Goal: Check status: Check status

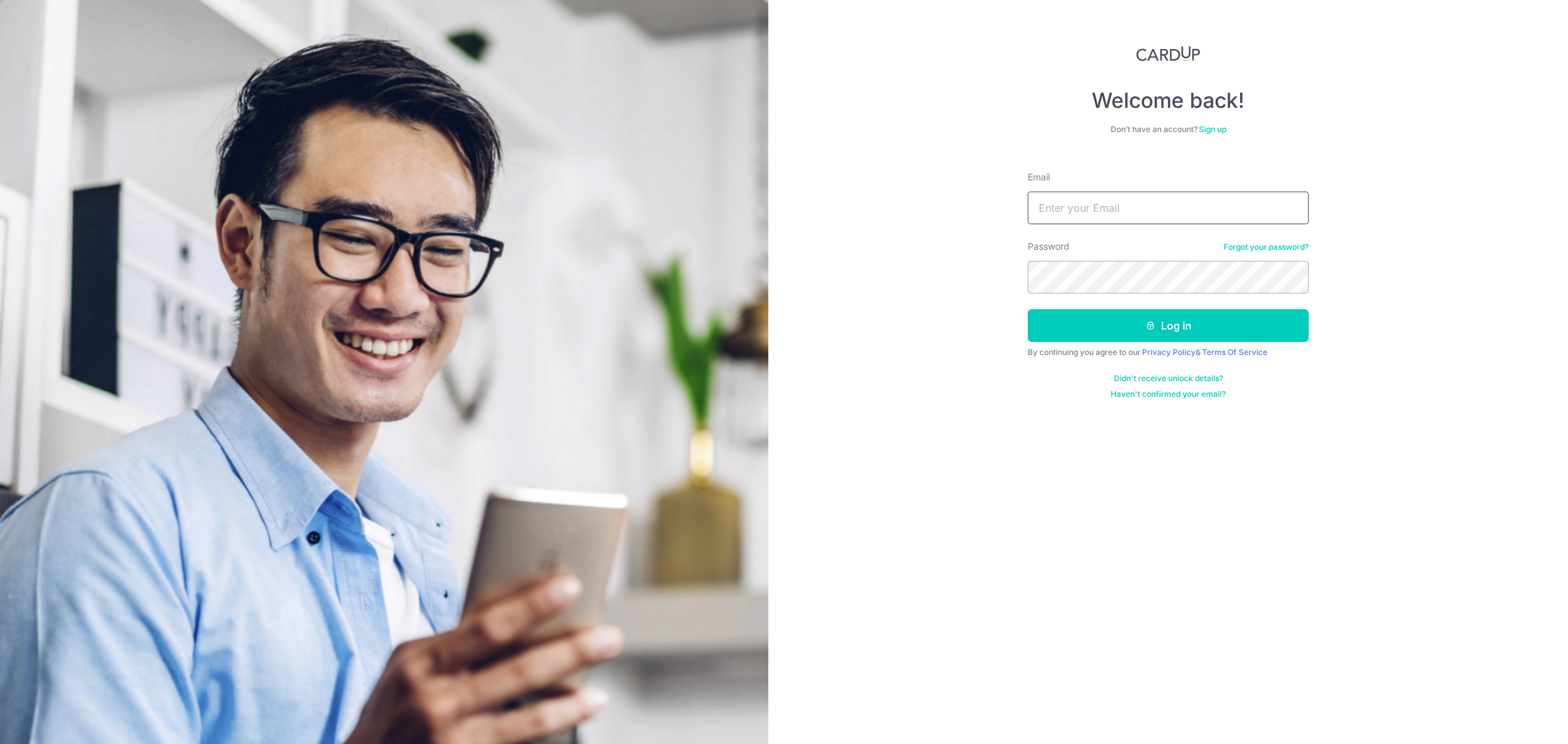
click at [1107, 208] on input "Email" at bounding box center [1168, 207] width 281 height 33
type input "[EMAIL_ADDRESS][DOMAIN_NAME]"
click at [1109, 320] on button "Log in" at bounding box center [1168, 325] width 281 height 33
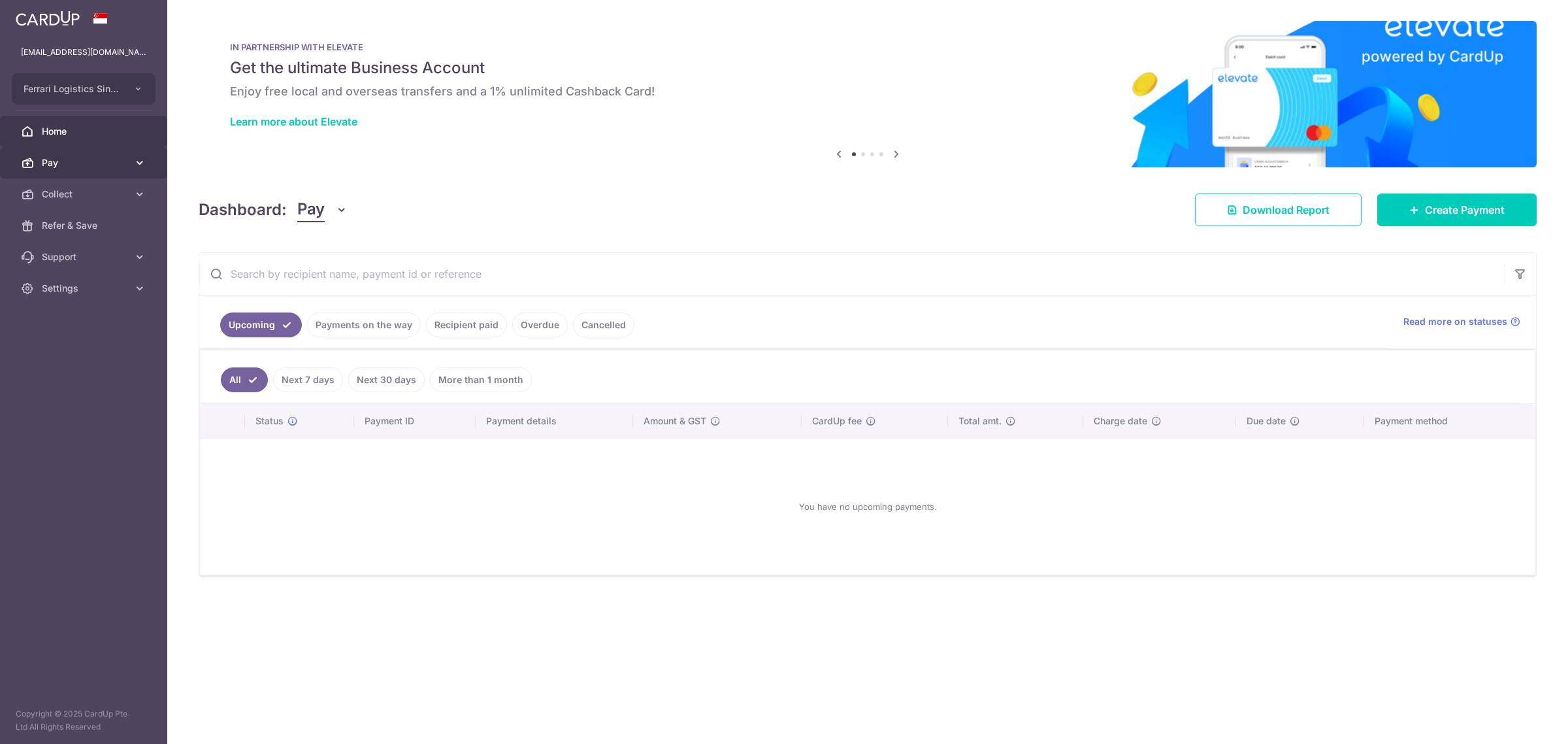
click at [129, 163] on link "Pay" at bounding box center [84, 162] width 167 height 31
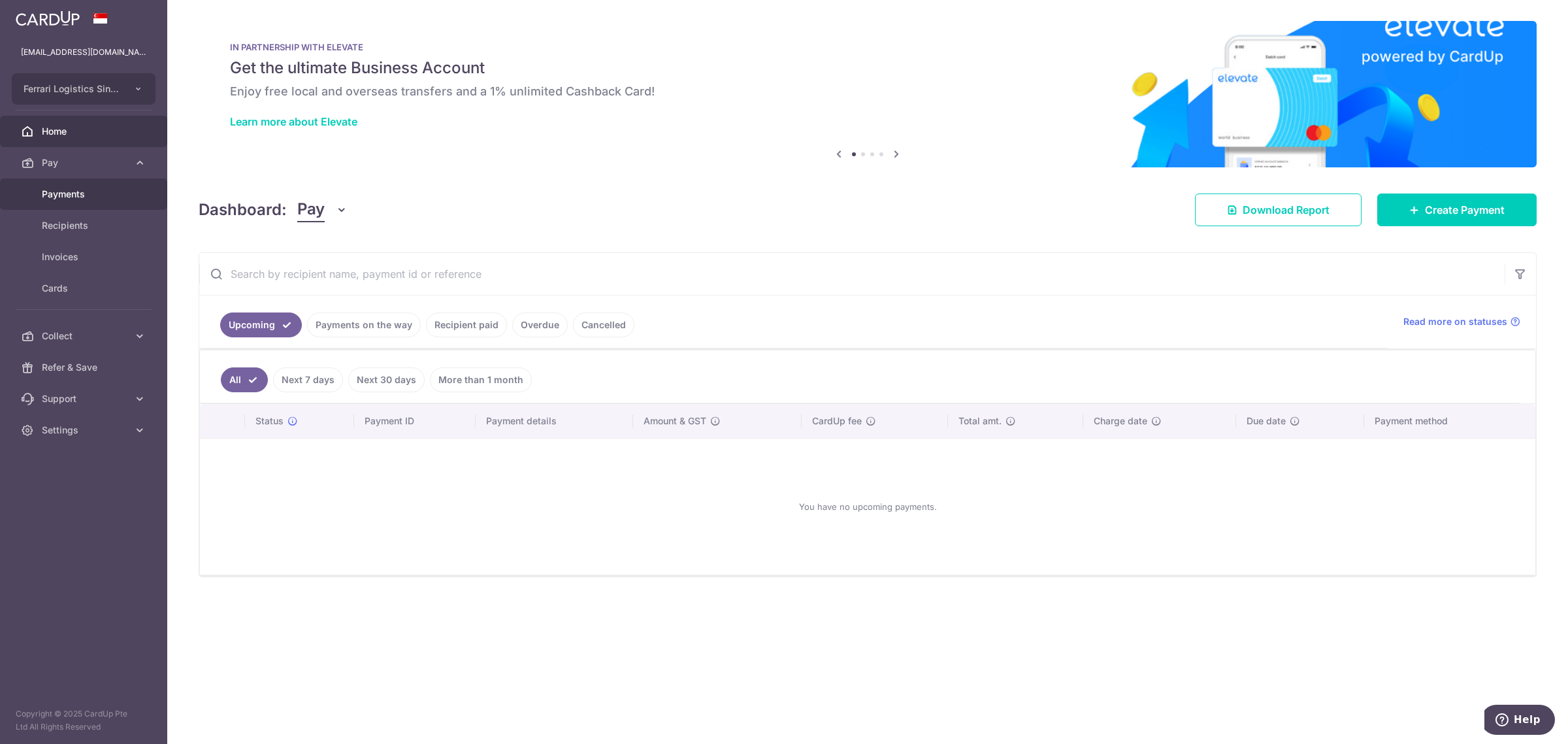
click at [80, 197] on span "Payments" at bounding box center [84, 194] width 87 height 13
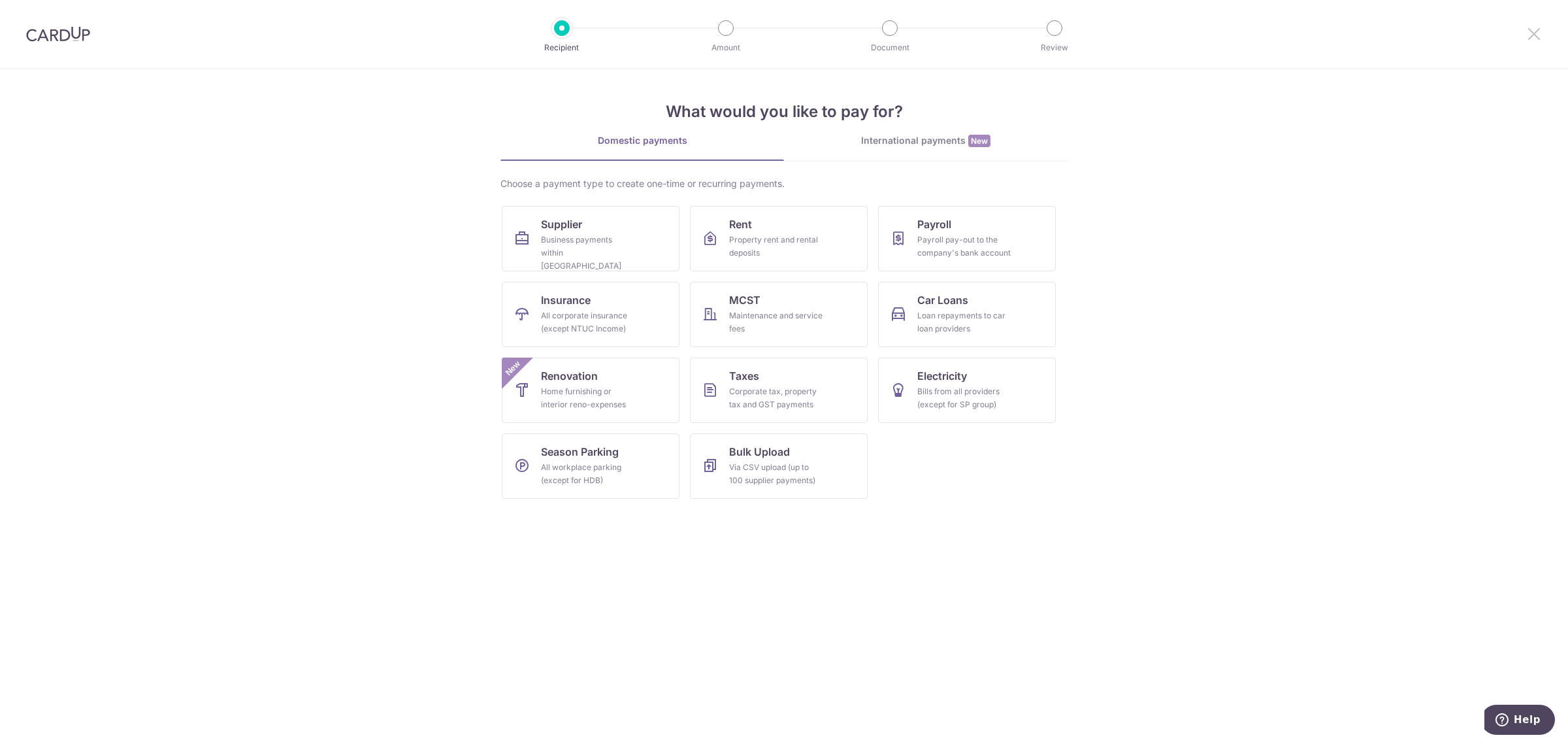
click at [1534, 33] on icon at bounding box center [1535, 33] width 16 height 16
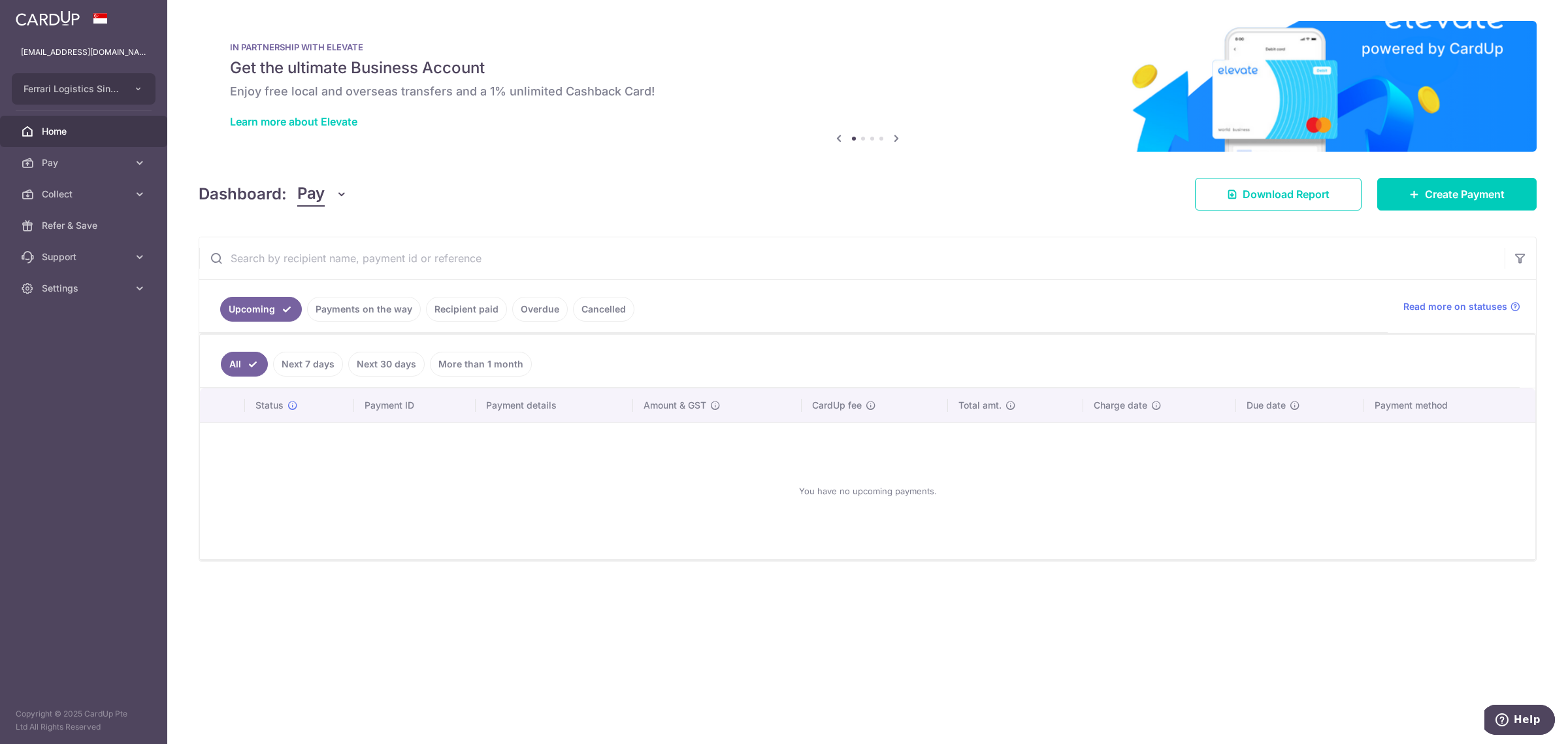
click at [447, 306] on link "Recipient paid" at bounding box center [466, 309] width 81 height 25
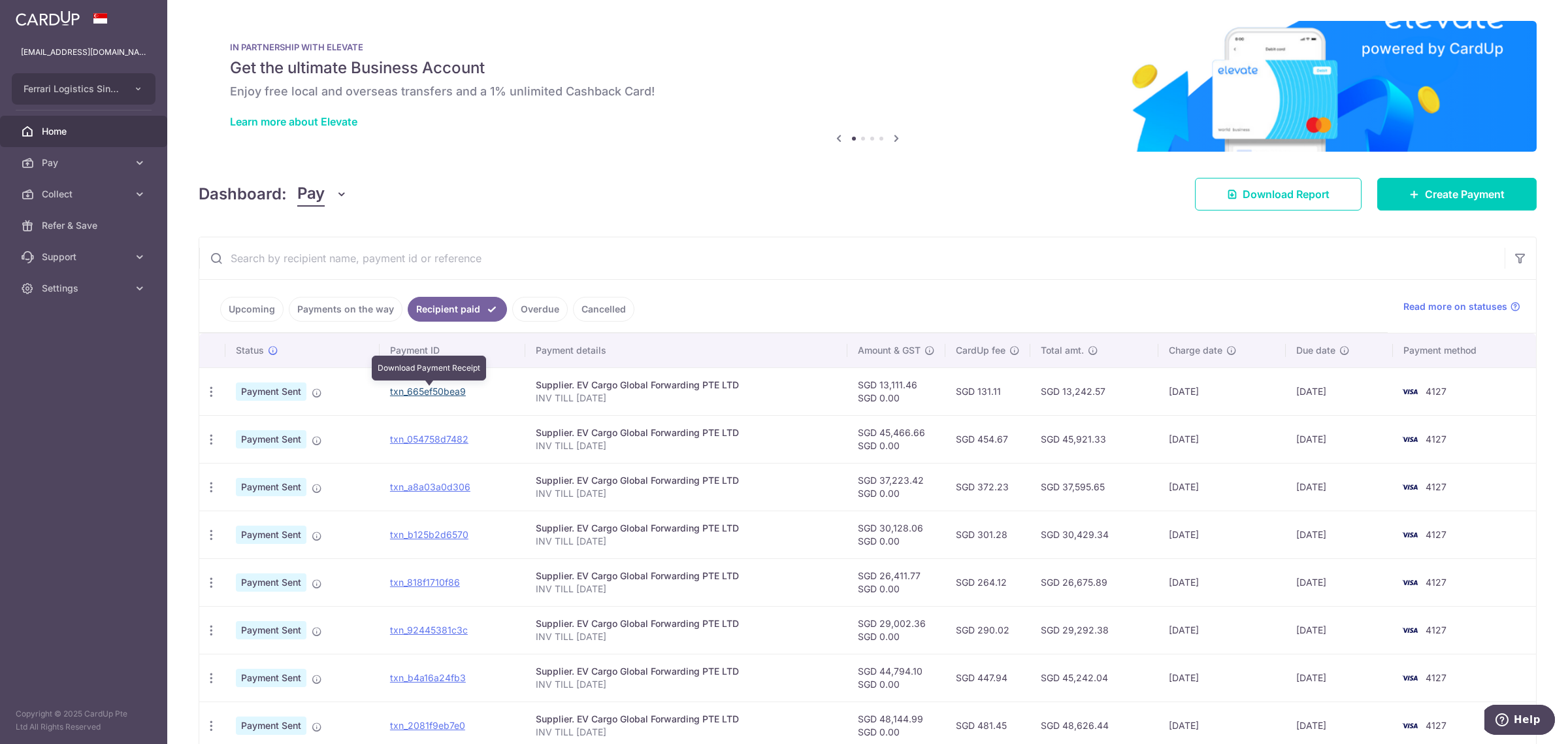
click at [429, 392] on link "txn_665ef50bea9" at bounding box center [428, 391] width 76 height 11
click at [90, 303] on link "Settings" at bounding box center [84, 288] width 167 height 31
drag, startPoint x: 69, startPoint y: 360, endPoint x: 274, endPoint y: 362, distance: 205.0
click at [69, 360] on link "Logout" at bounding box center [84, 351] width 167 height 31
